Goal: Use online tool/utility: Utilize a website feature to perform a specific function

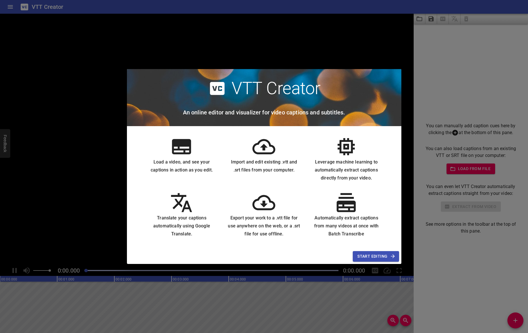
click at [383, 254] on span "Start Editing" at bounding box center [375, 256] width 37 height 7
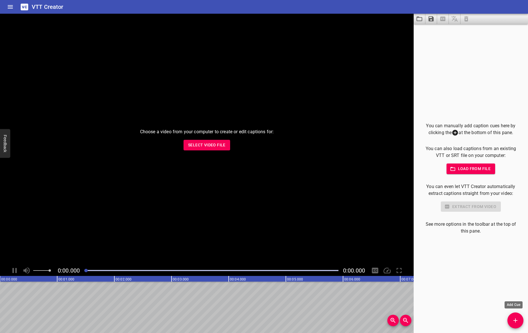
click at [516, 320] on icon "Add Cue" at bounding box center [515, 320] width 7 height 7
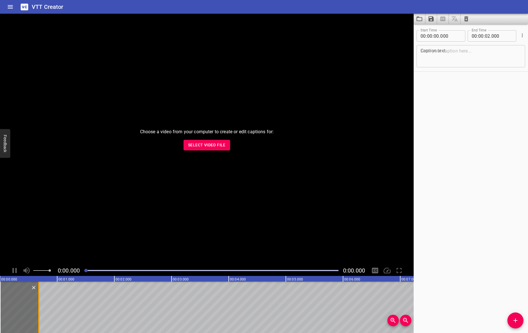
drag, startPoint x: 115, startPoint y: 289, endPoint x: 39, endPoint y: 304, distance: 77.0
click at [39, 304] on div at bounding box center [38, 307] width 1 height 51
type input "00"
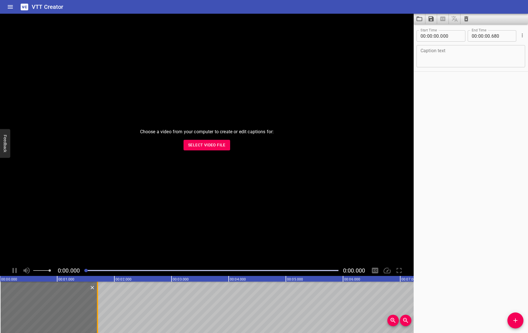
click at [98, 306] on div at bounding box center [97, 307] width 1 height 51
click at [452, 47] on div "Caption text" at bounding box center [470, 56] width 109 height 22
drag, startPoint x: 98, startPoint y: 284, endPoint x: 115, endPoint y: 288, distance: 17.3
click at [100, 288] on div at bounding box center [98, 307] width 6 height 51
type input "975"
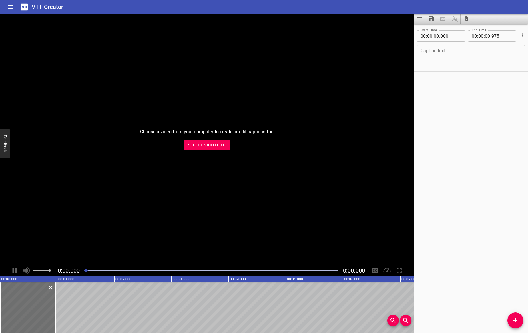
drag, startPoint x: 115, startPoint y: 288, endPoint x: 136, endPoint y: 291, distance: 21.3
drag, startPoint x: 78, startPoint y: 307, endPoint x: 98, endPoint y: 303, distance: 20.8
click at [85, 303] on div at bounding box center [84, 307] width 1 height 51
type input "01"
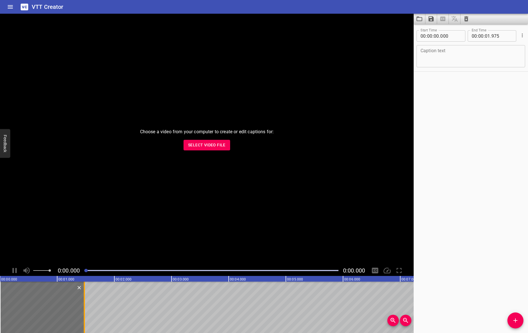
type input "725"
click at [474, 53] on textarea at bounding box center [470, 56] width 101 height 16
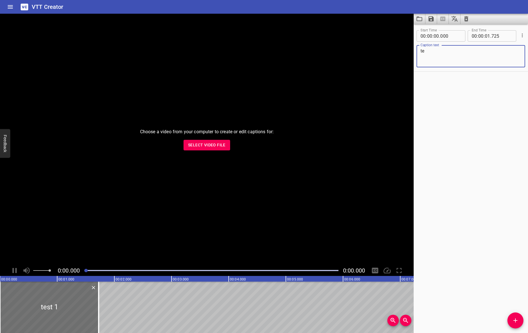
type textarea "t"
type textarea "d"
type textarea "test 1, 2 oder 3"
click at [470, 89] on div "Start Time 00 : 00 : 00 . 000 Start Time End Time 00 : 00 : 01 . 725 End Time C…" at bounding box center [470, 178] width 114 height 309
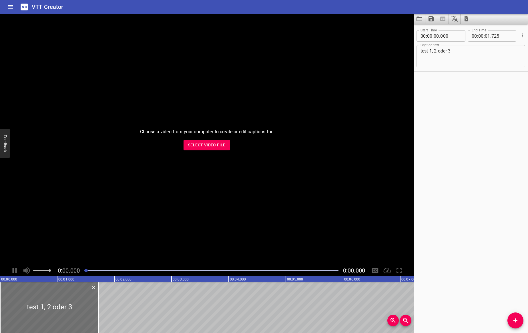
click at [516, 319] on icon "Add Cue" at bounding box center [515, 320] width 7 height 7
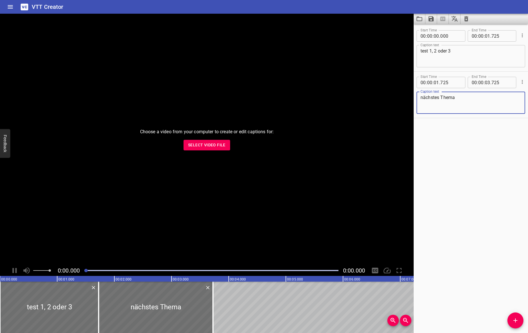
type textarea "nächstes Thema"
click at [516, 319] on icon "Add Cue" at bounding box center [515, 320] width 7 height 7
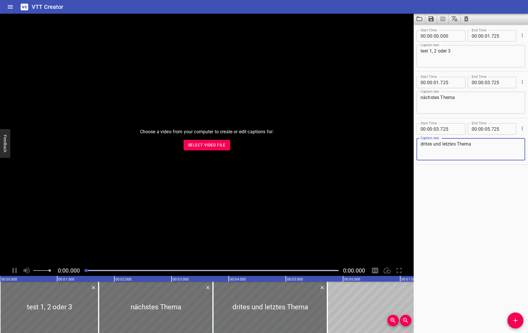
drag, startPoint x: 426, startPoint y: 146, endPoint x: 425, endPoint y: 151, distance: 4.9
click at [426, 146] on textarea "drites und letztes Thema" at bounding box center [470, 149] width 101 height 16
type textarea "drittes und letztes Thema"
click at [431, 18] on icon "Save captions to file" at bounding box center [430, 18] width 7 height 7
click at [443, 31] on li "Save to VTT file" at bounding box center [446, 31] width 42 height 10
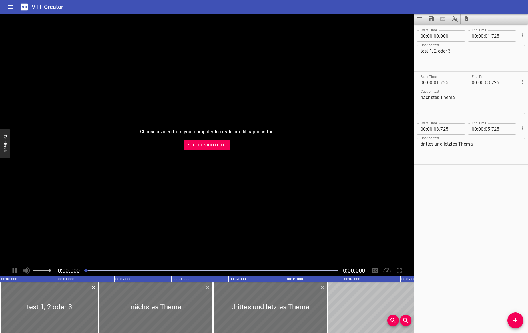
click at [451, 77] on input "number" at bounding box center [450, 82] width 21 height 11
type input "725"
click at [457, 22] on icon "Translate captions" at bounding box center [454, 19] width 6 height 6
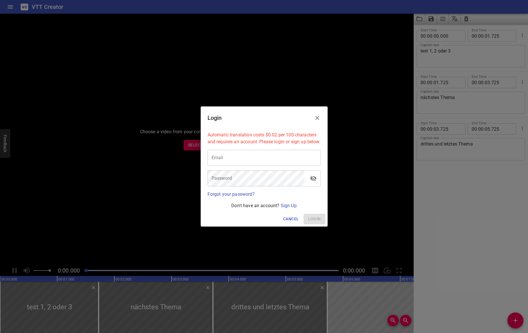
click at [317, 117] on icon "Close" at bounding box center [317, 118] width 7 height 7
